Goal: Navigation & Orientation: Find specific page/section

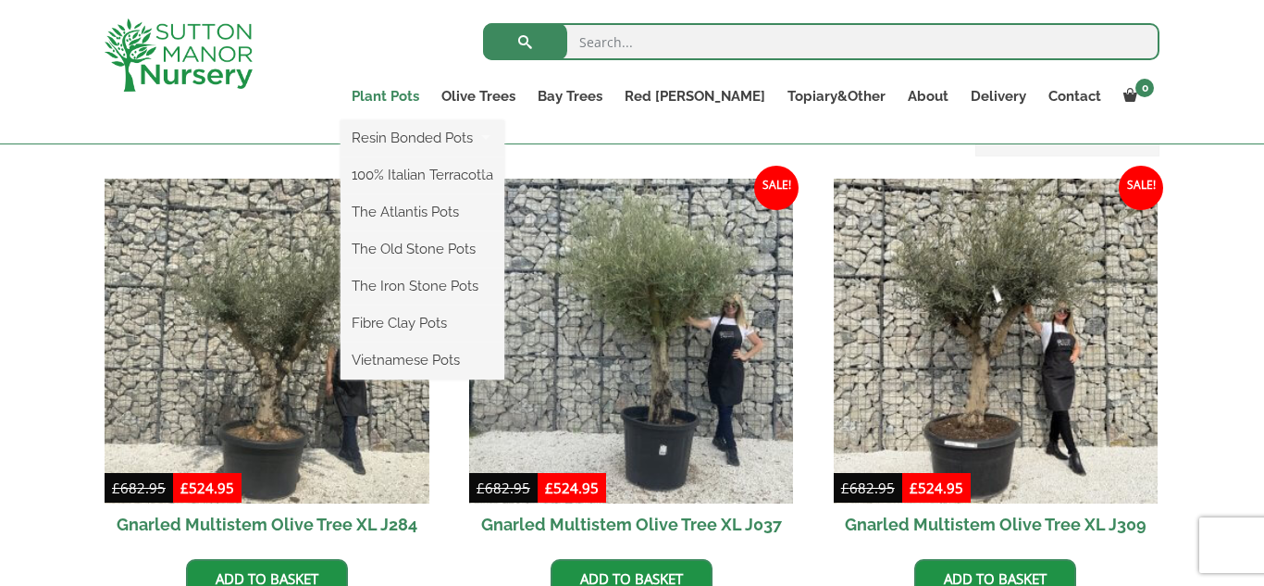
click at [430, 98] on link "Plant Pots" at bounding box center [385, 96] width 90 height 26
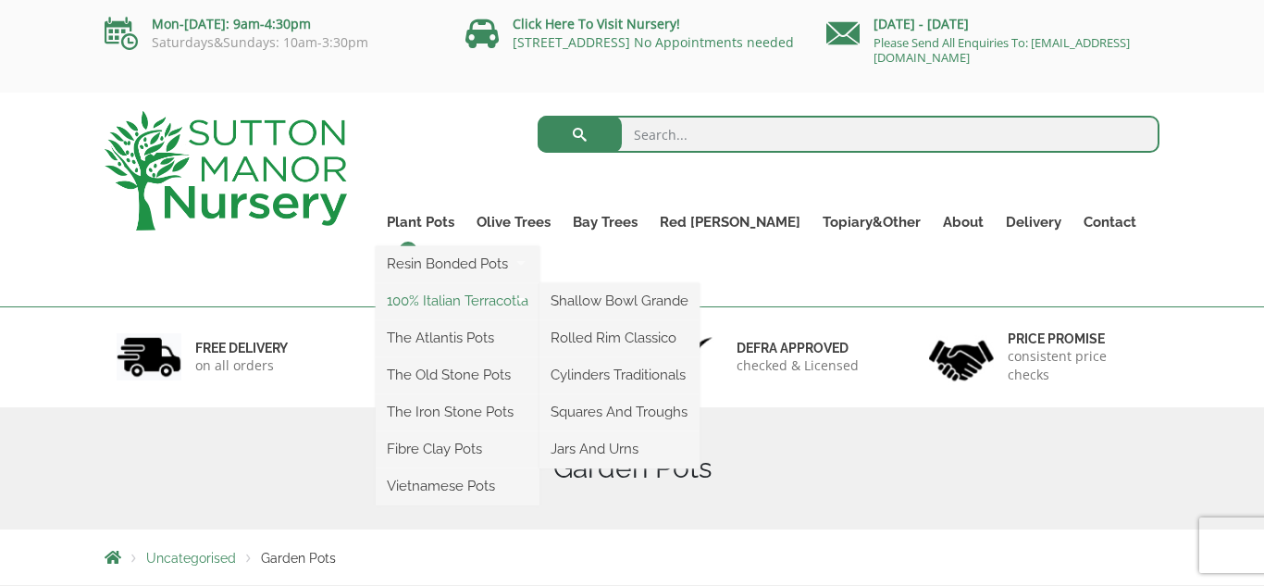
click at [485, 300] on link "100% Italian Terracotta" at bounding box center [458, 301] width 164 height 28
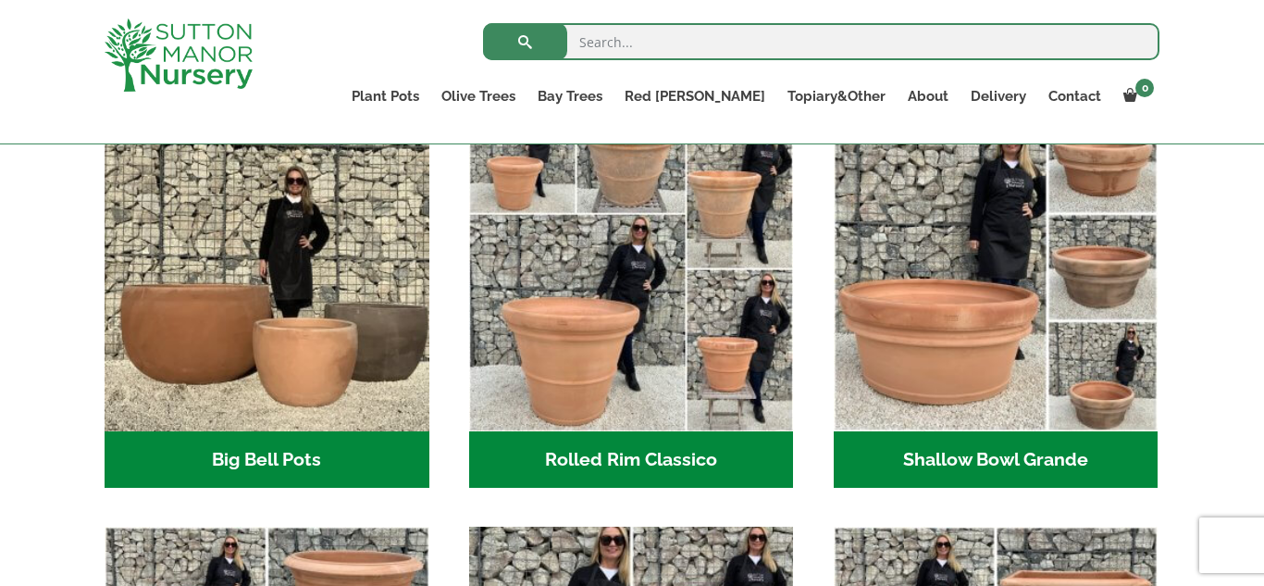
scroll to position [632, 0]
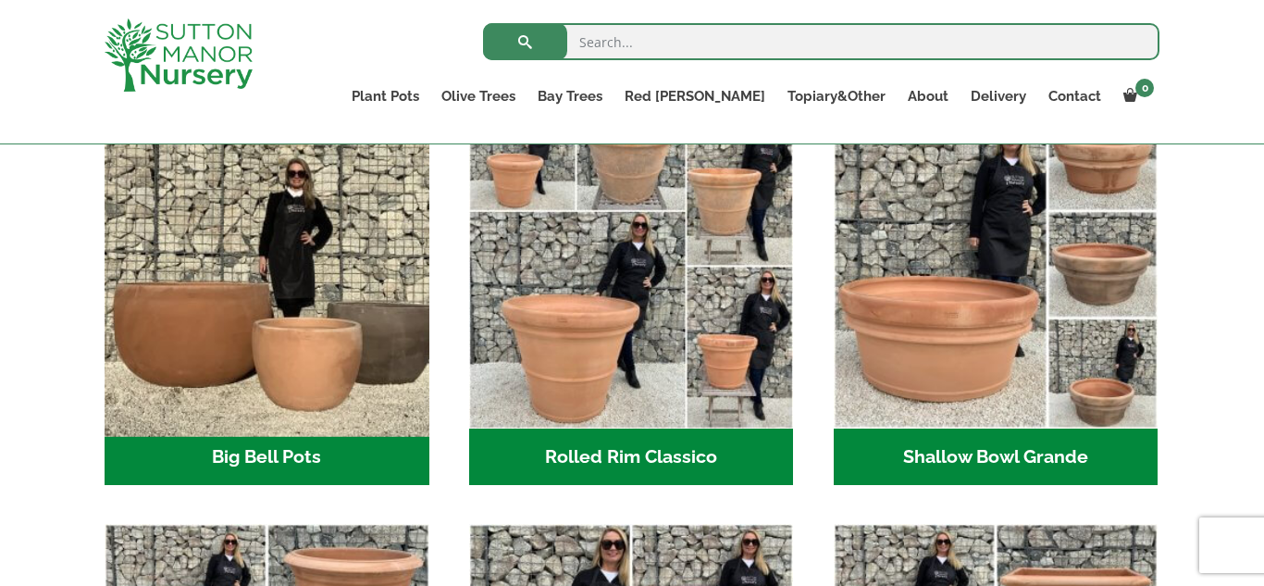
click at [294, 390] on img "Visit product category Big Bell Pots" at bounding box center [266, 265] width 340 height 340
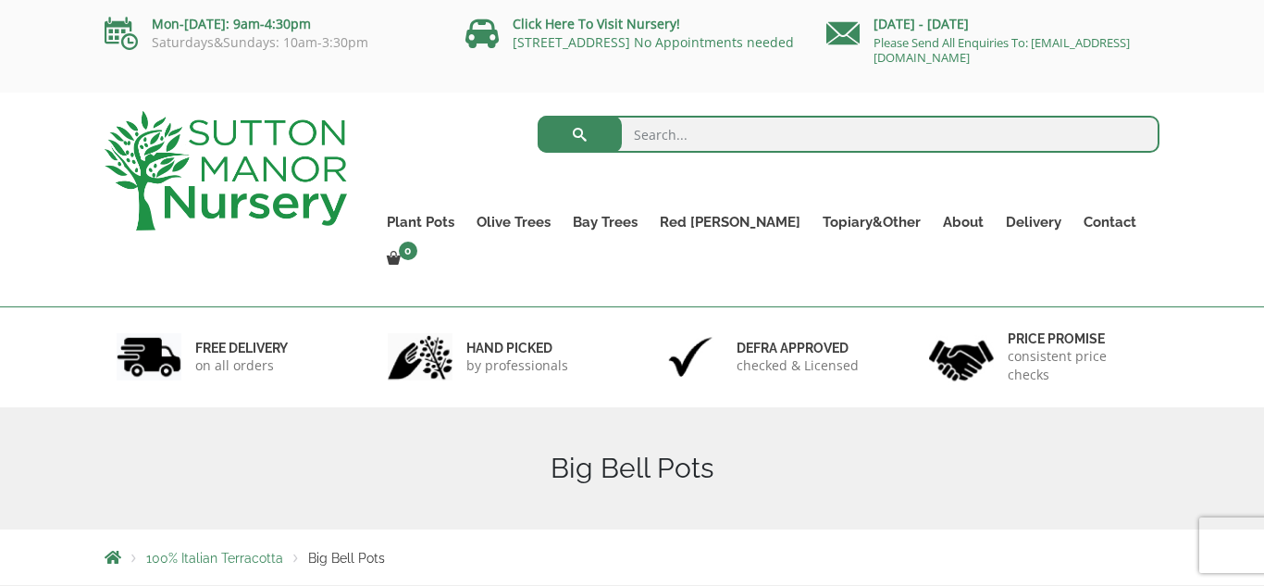
click at [611, 74] on div "Mon-[DATE]: 9am-4:30pm Saturdays&Sundays: 10am-3:30pm Click Here To Visit Nurse…" at bounding box center [632, 46] width 1264 height 93
